Goal: Information Seeking & Learning: Learn about a topic

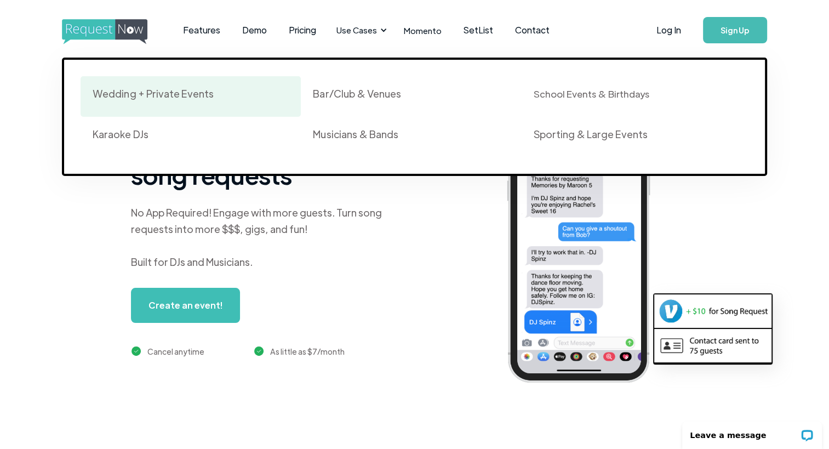
click at [197, 94] on div "Wedding + Private Events" at bounding box center [153, 93] width 121 height 13
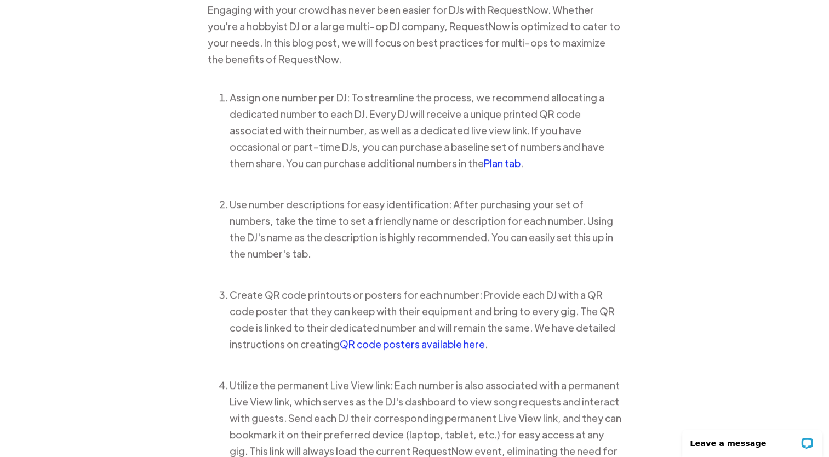
scroll to position [482, 0]
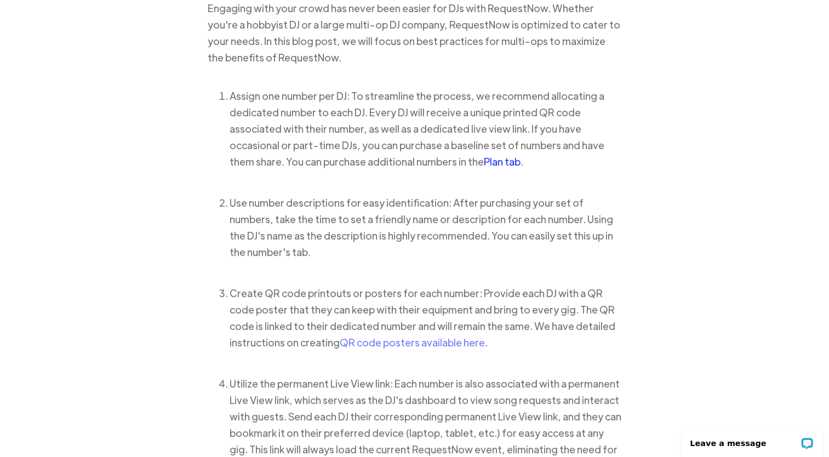
click at [345, 336] on link "QR code posters available here" at bounding box center [412, 342] width 145 height 13
